Goal: Transaction & Acquisition: Purchase product/service

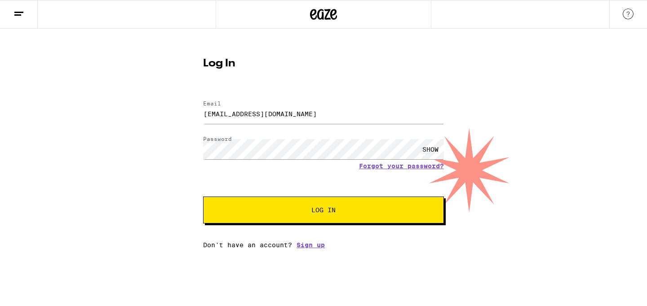
click at [203, 197] on button "Log In" at bounding box center [323, 210] width 241 height 27
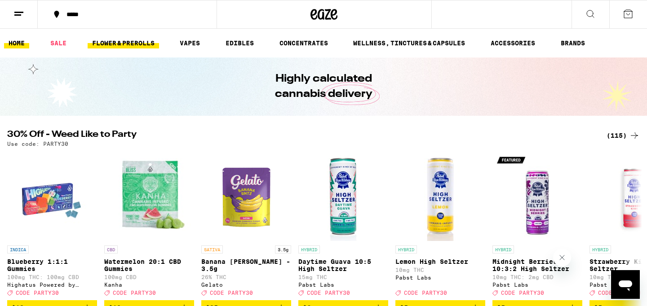
click at [120, 45] on link "FLOWER & PREROLLS" at bounding box center [123, 43] width 71 height 11
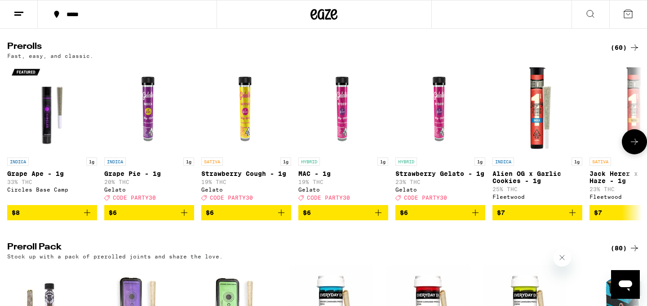
scroll to position [478, 0]
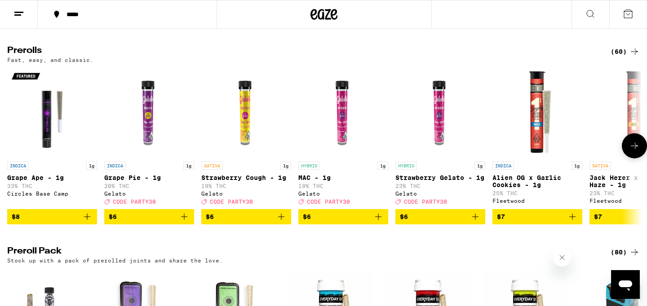
click at [476, 220] on icon "Add to bag" at bounding box center [475, 217] width 6 height 6
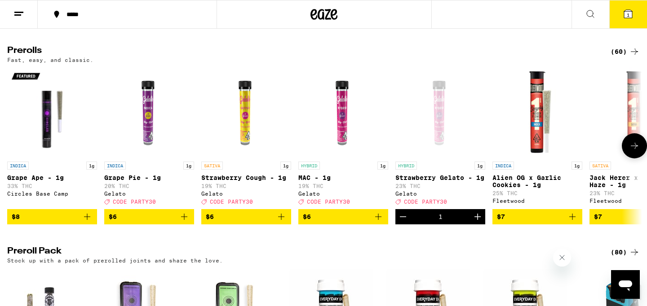
scroll to position [507, 0]
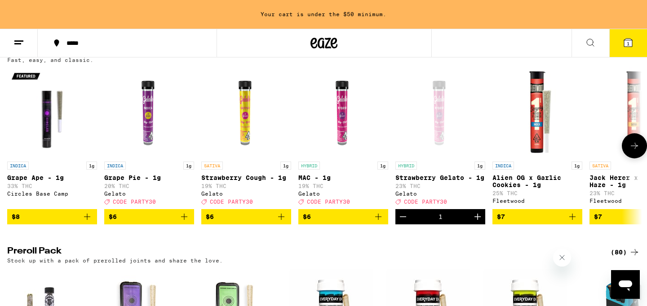
click at [476, 222] on icon "Increment" at bounding box center [477, 217] width 11 height 11
click at [378, 220] on icon "Add to bag" at bounding box center [378, 217] width 6 height 6
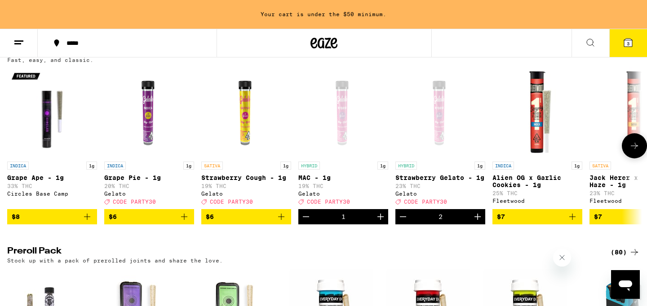
click at [283, 222] on icon "Add to bag" at bounding box center [281, 217] width 11 height 11
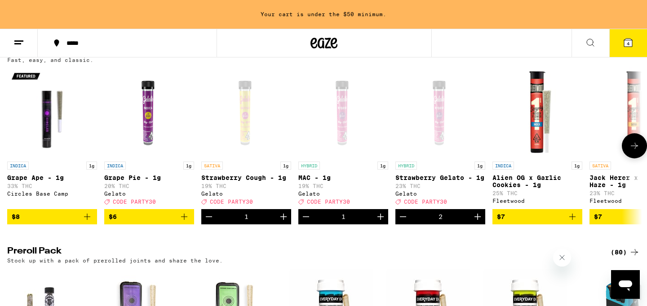
click at [183, 220] on icon "Add to bag" at bounding box center [184, 217] width 6 height 6
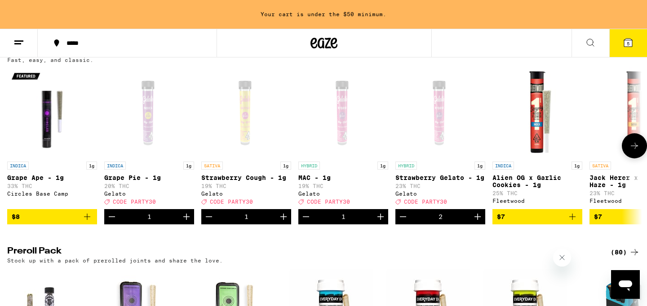
click at [88, 222] on icon "Add to bag" at bounding box center [87, 217] width 11 height 11
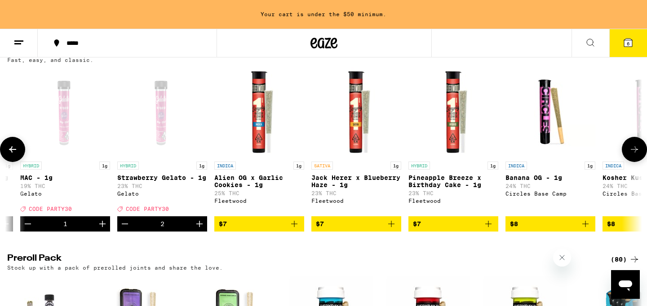
scroll to position [0, 284]
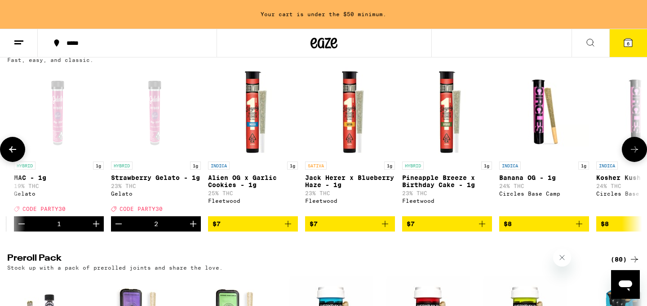
click at [289, 230] on icon "Add to bag" at bounding box center [288, 224] width 11 height 11
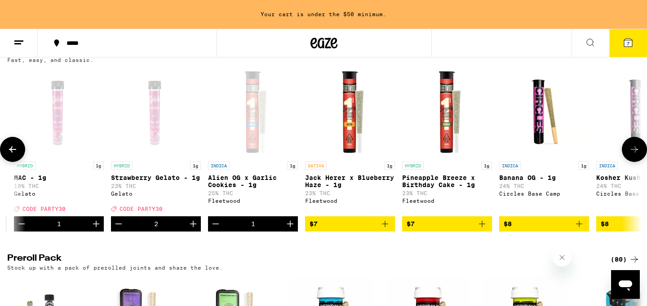
click at [386, 230] on icon "Add to bag" at bounding box center [385, 224] width 11 height 11
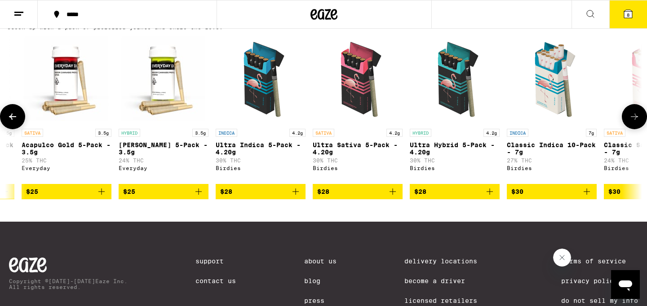
scroll to position [0, 572]
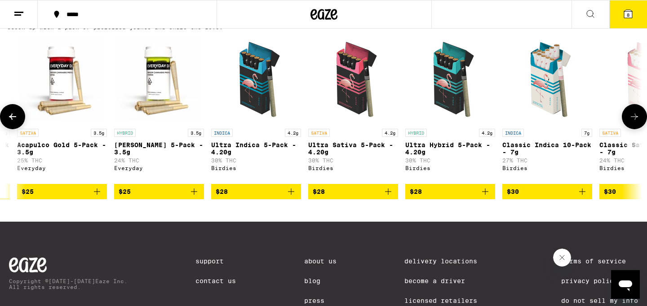
click at [292, 197] on icon "Add to bag" at bounding box center [291, 191] width 11 height 11
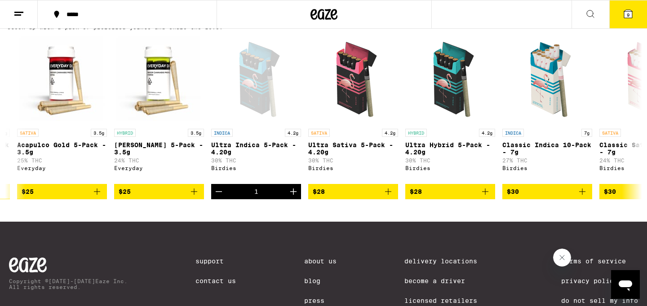
click at [634, 15] on button "9" at bounding box center [628, 14] width 38 height 28
